Goal: Find specific page/section: Find specific page/section

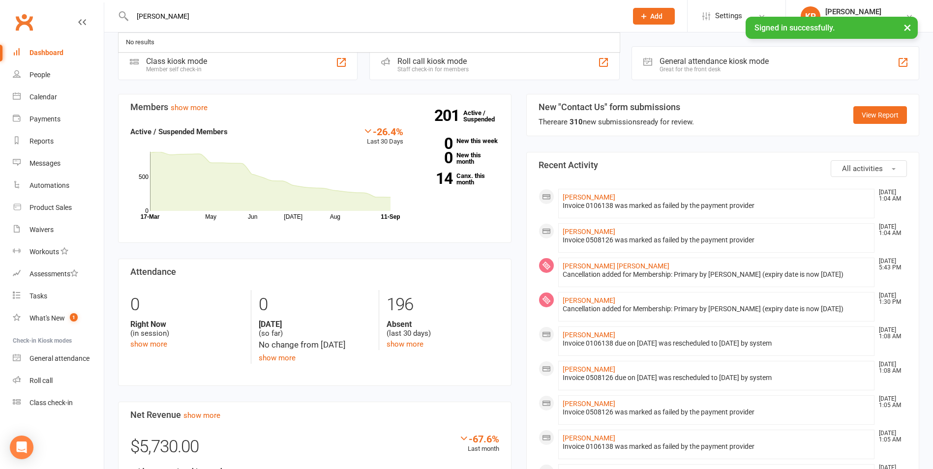
type input "[PERSON_NAME]"
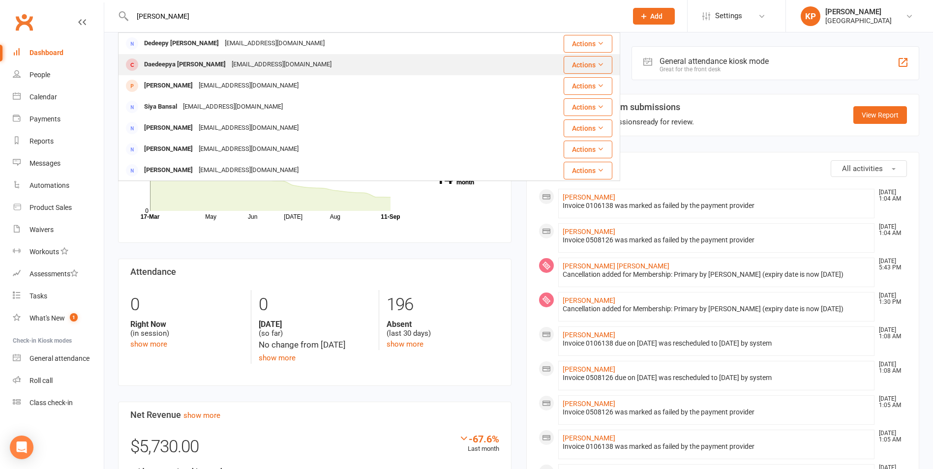
click at [249, 65] on div "[EMAIL_ADDRESS][DOMAIN_NAME]" at bounding box center [282, 65] width 106 height 14
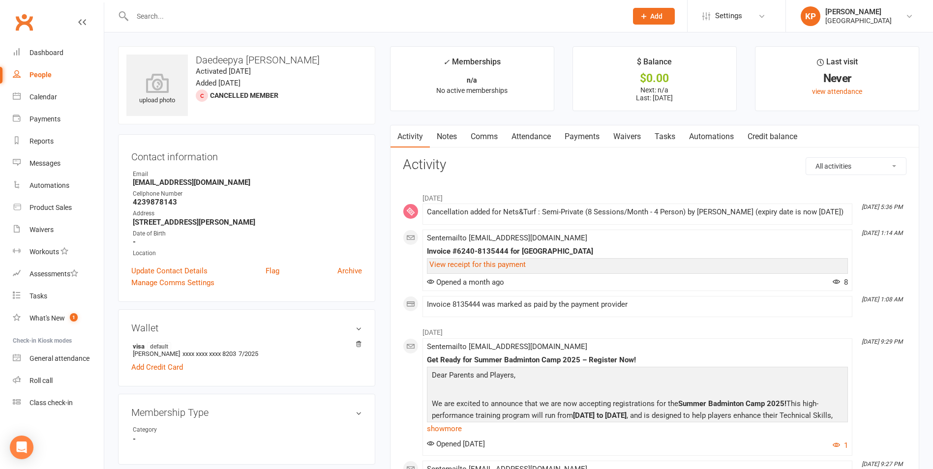
click at [523, 135] on link "Attendance" at bounding box center [530, 136] width 53 height 23
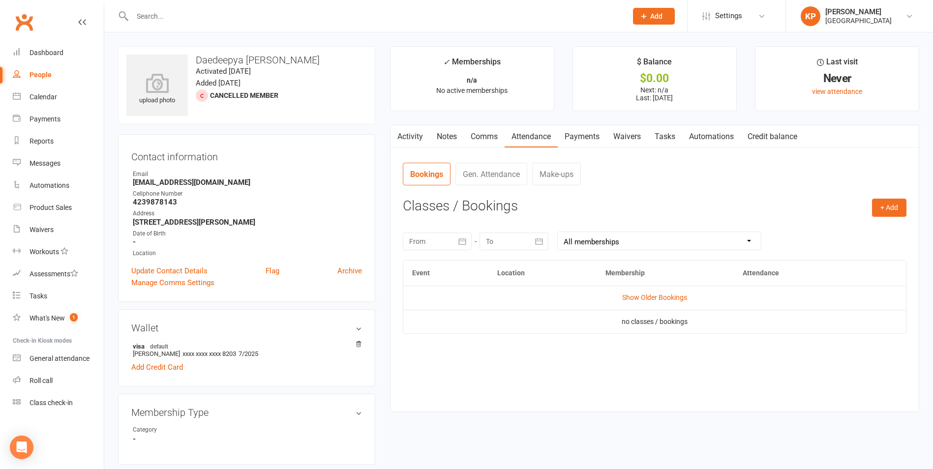
click at [589, 133] on link "Payments" at bounding box center [581, 136] width 49 height 23
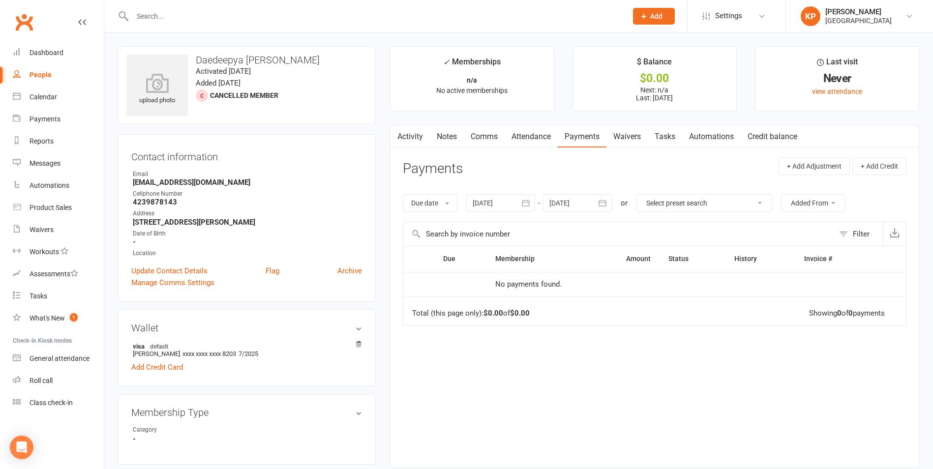
click at [530, 201] on icon "button" at bounding box center [526, 203] width 10 height 10
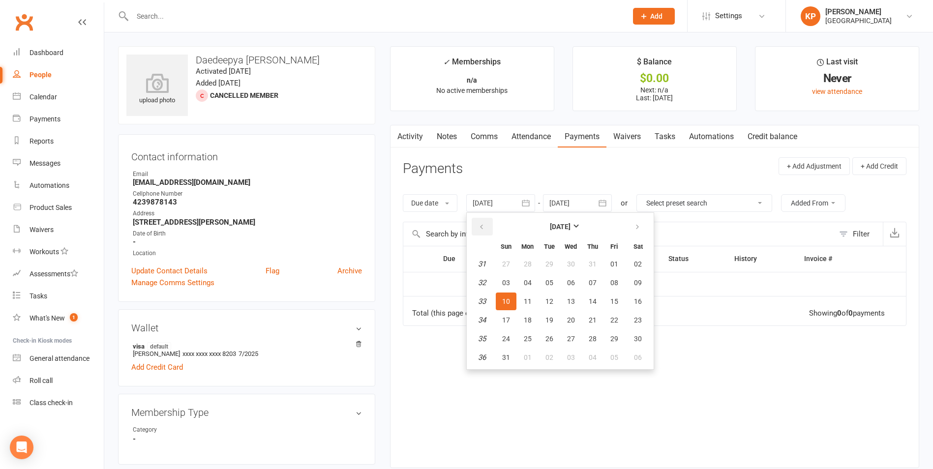
click at [476, 226] on button "button" at bounding box center [481, 227] width 21 height 18
click at [598, 266] on button "01" at bounding box center [592, 264] width 21 height 18
type input "[DATE]"
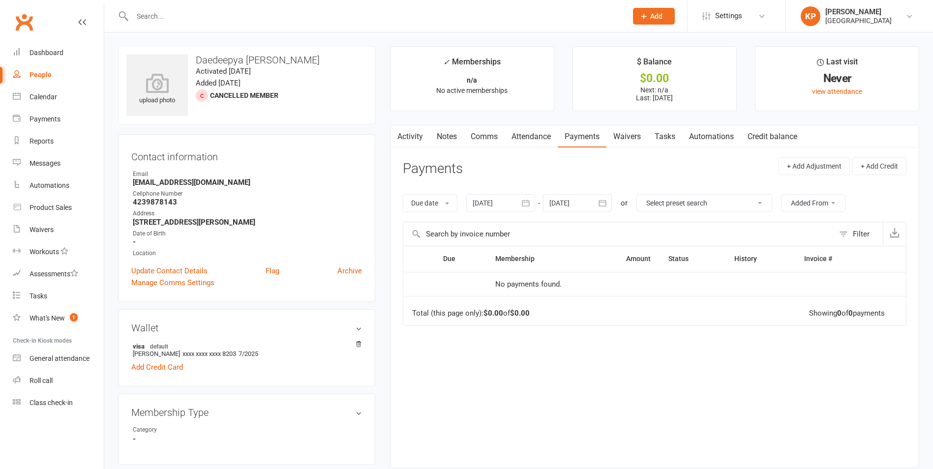
click at [183, 14] on input "text" at bounding box center [374, 16] width 491 height 14
type input "bhaveetrh"
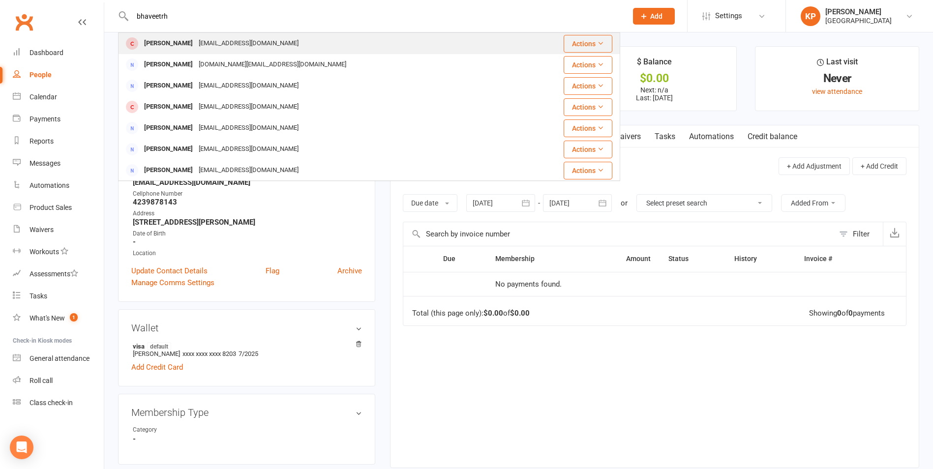
click at [182, 39] on div "Bhaveeth Gurrala" at bounding box center [168, 43] width 55 height 14
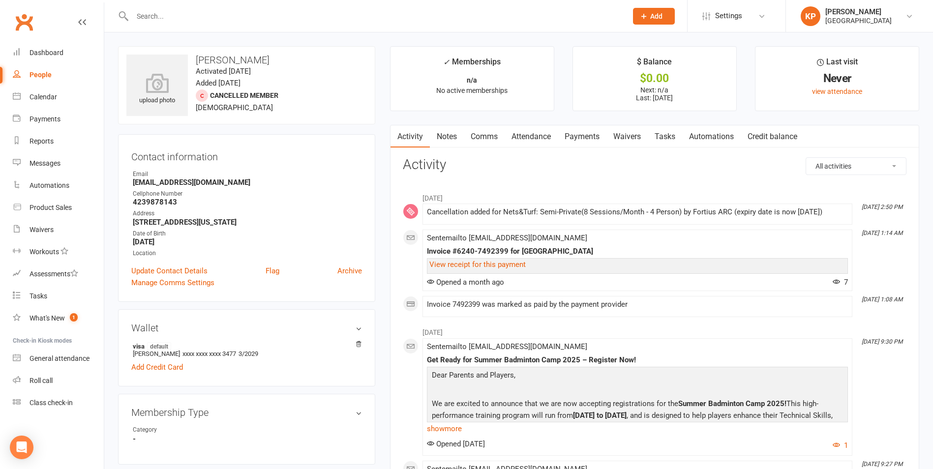
click at [523, 144] on link "Attendance" at bounding box center [530, 136] width 53 height 23
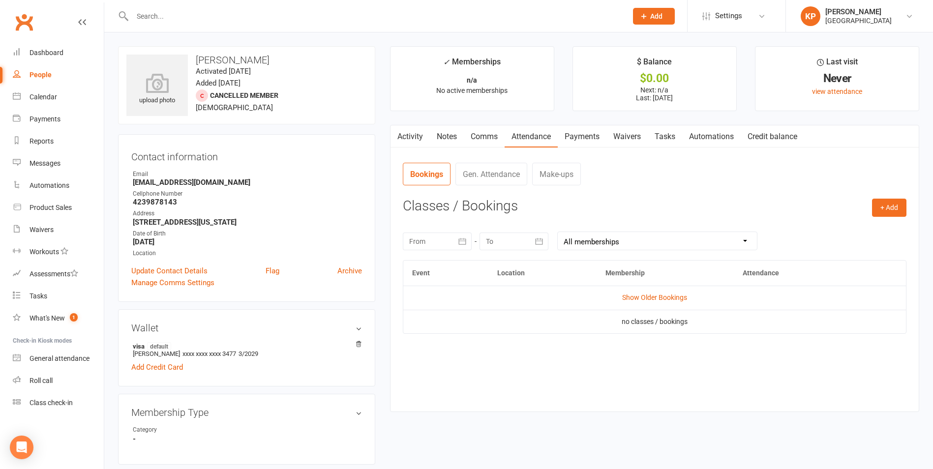
click at [577, 136] on link "Payments" at bounding box center [581, 136] width 49 height 23
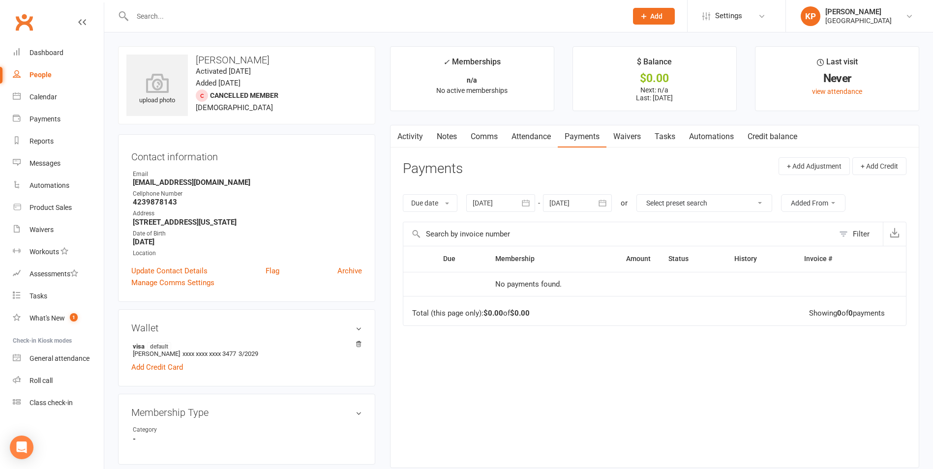
click at [523, 205] on icon "button" at bounding box center [526, 203] width 10 height 10
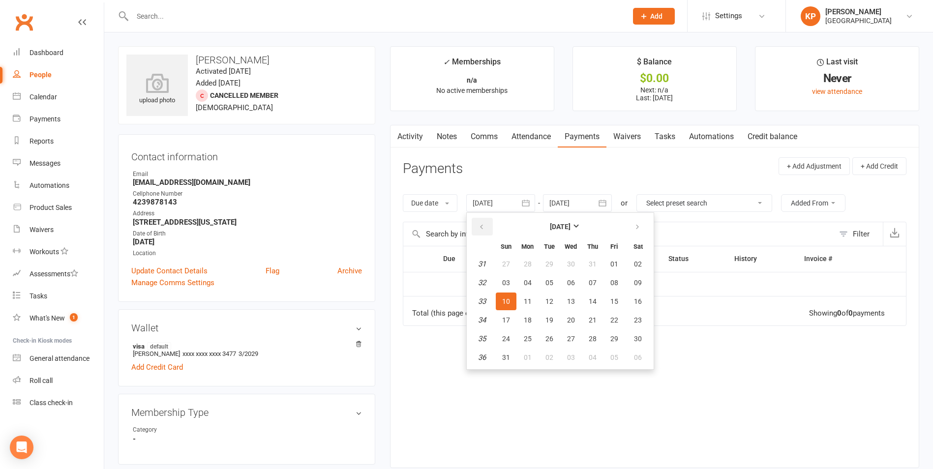
click at [487, 224] on button "button" at bounding box center [481, 227] width 21 height 18
click at [599, 262] on button "01" at bounding box center [592, 264] width 21 height 18
type input "[DATE]"
